Goal: Task Accomplishment & Management: Complete application form

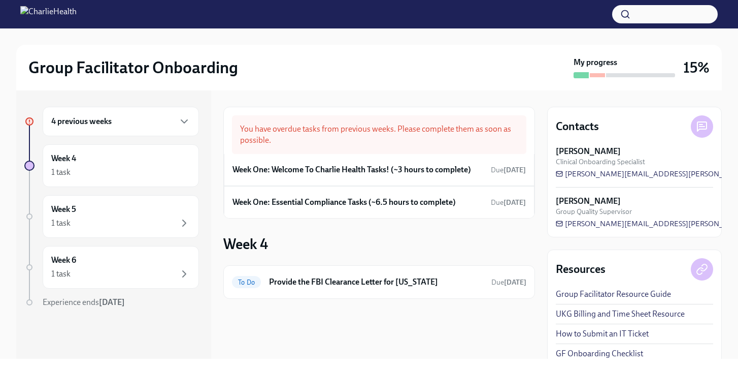
click at [104, 121] on h6 "4 previous weeks" at bounding box center [81, 121] width 60 height 11
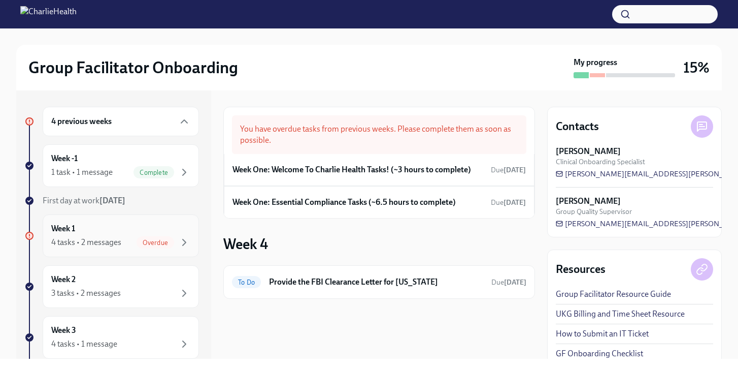
click at [121, 235] on div "Week 1 4 tasks • 2 messages Overdue" at bounding box center [120, 235] width 139 height 25
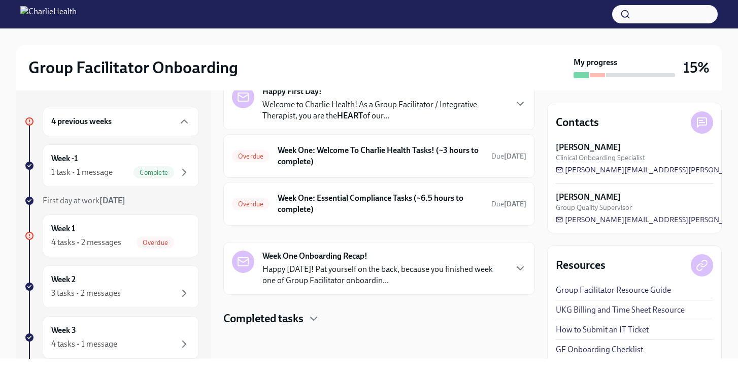
scroll to position [9, 0]
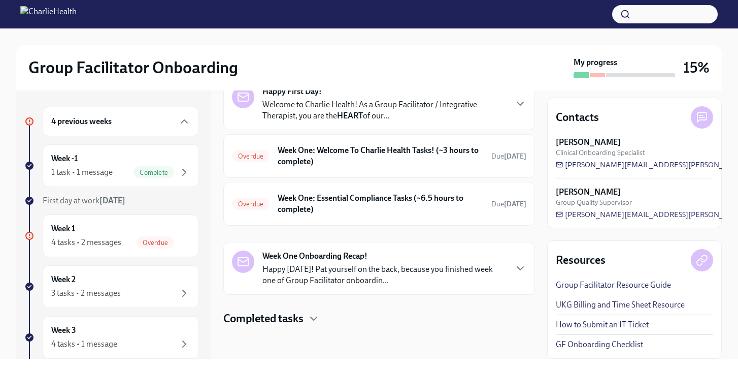
click at [596, 346] on link "GF Onboarding Checklist" at bounding box center [599, 344] width 87 height 11
click at [324, 320] on div "Completed tasks" at bounding box center [379, 318] width 312 height 15
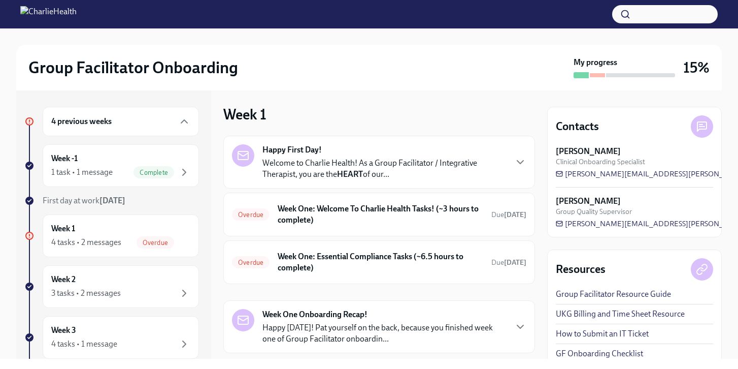
scroll to position [0, 0]
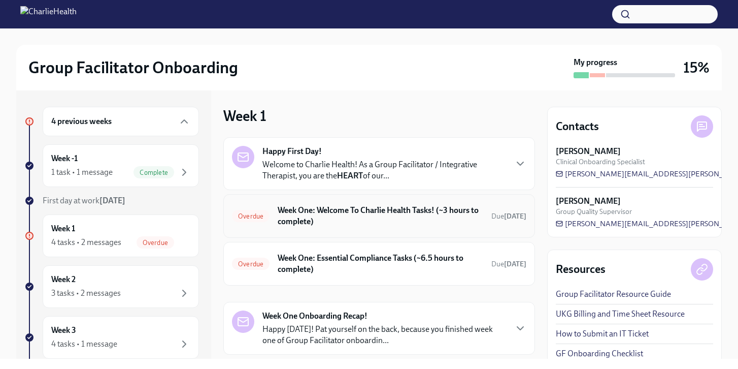
click at [337, 215] on h6 "Week One: Welcome To Charlie Health Tasks! (~3 hours to complete)" at bounding box center [381, 216] width 206 height 22
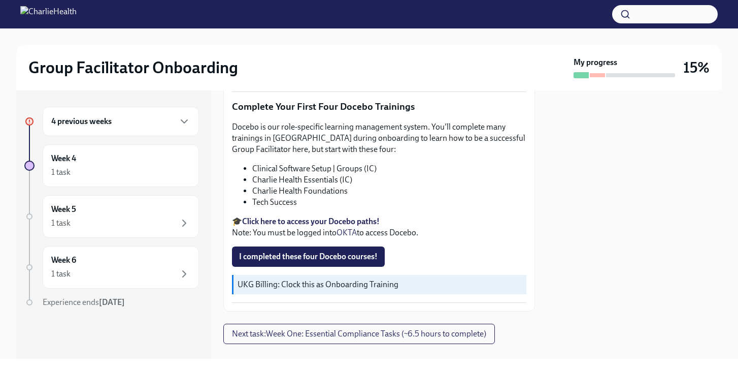
scroll to position [1300, 0]
click at [366, 261] on span "I completed these four Docebo courses!" at bounding box center [308, 256] width 139 height 10
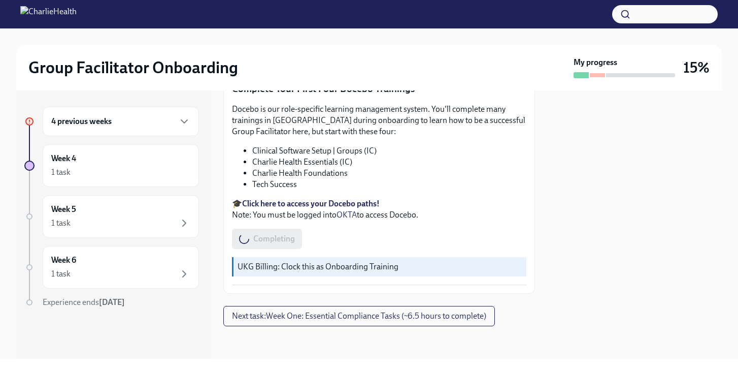
scroll to position [1335, 0]
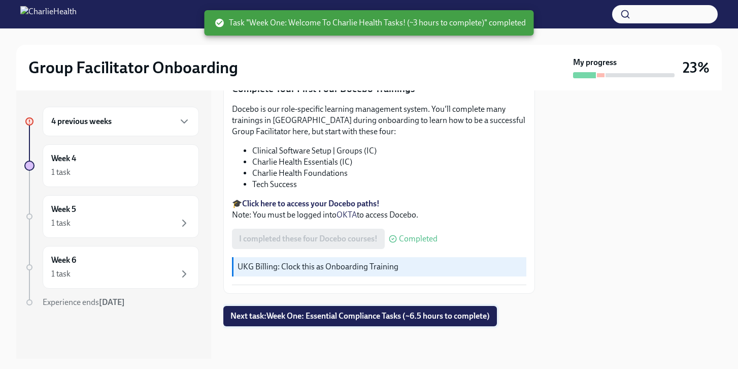
click at [360, 317] on span "Next task : Week One: Essential Compliance Tasks (~6.5 hours to complete)" at bounding box center [361, 316] width 260 height 10
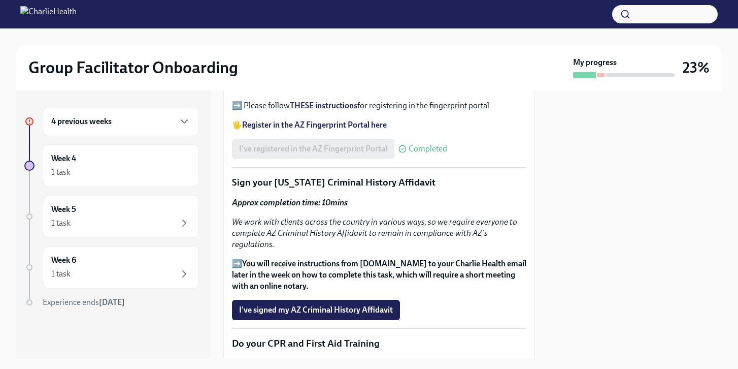
scroll to position [1258, 0]
click at [378, 304] on span "I've signed my AZ Criminal History Affidavit" at bounding box center [316, 309] width 154 height 10
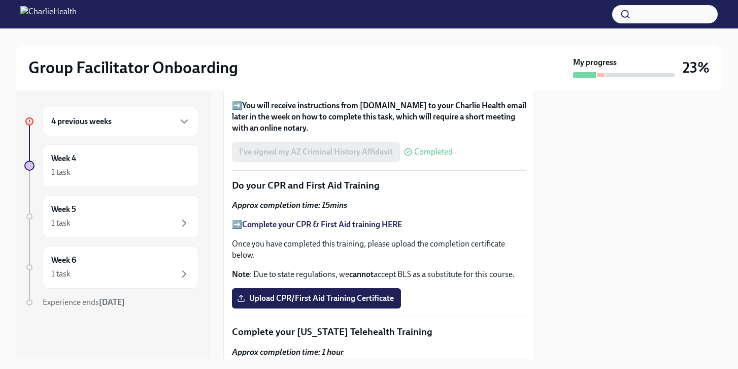
scroll to position [1418, 0]
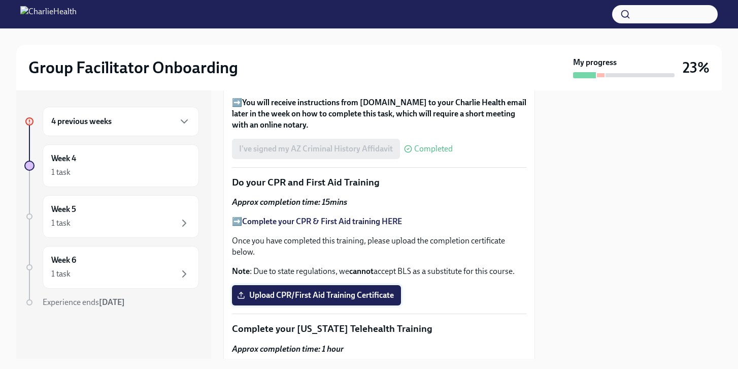
click at [350, 300] on span "Upload CPR/First Aid Training Certificate" at bounding box center [316, 295] width 155 height 10
click at [0, 0] on input "Upload CPR/First Aid Training Certificate" at bounding box center [0, 0] width 0 height 0
click at [270, 217] on strong "Complete your CPR & First Aid training HERE" at bounding box center [322, 221] width 160 height 10
click at [286, 300] on span "Upload CPR/First Aid Training Certificate" at bounding box center [316, 295] width 155 height 10
click at [0, 0] on input "Upload CPR/First Aid Training Certificate" at bounding box center [0, 0] width 0 height 0
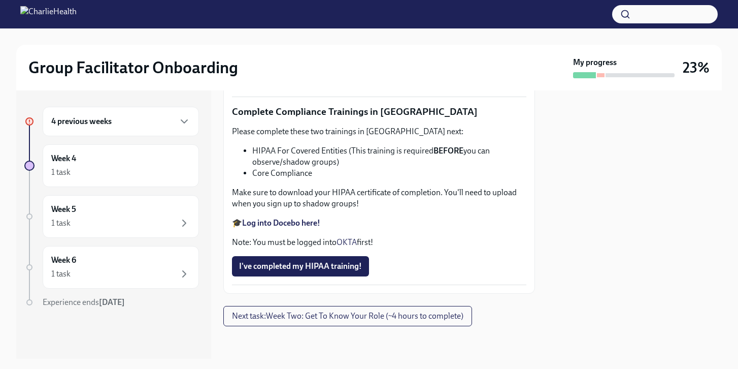
scroll to position [2107, 0]
click at [299, 28] on strong "Log into Relias here" at bounding box center [276, 24] width 69 height 10
click at [304, 228] on strong "Log into Docebo here!" at bounding box center [281, 223] width 78 height 10
